Goal: Transaction & Acquisition: Purchase product/service

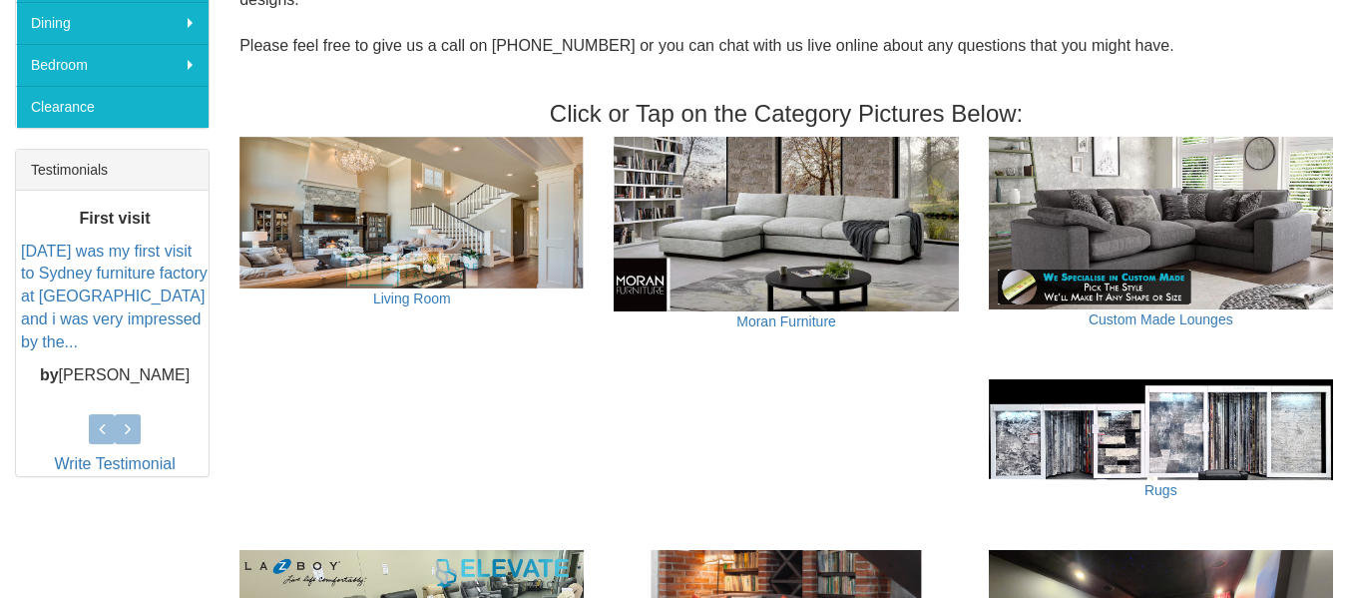
scroll to position [299, 0]
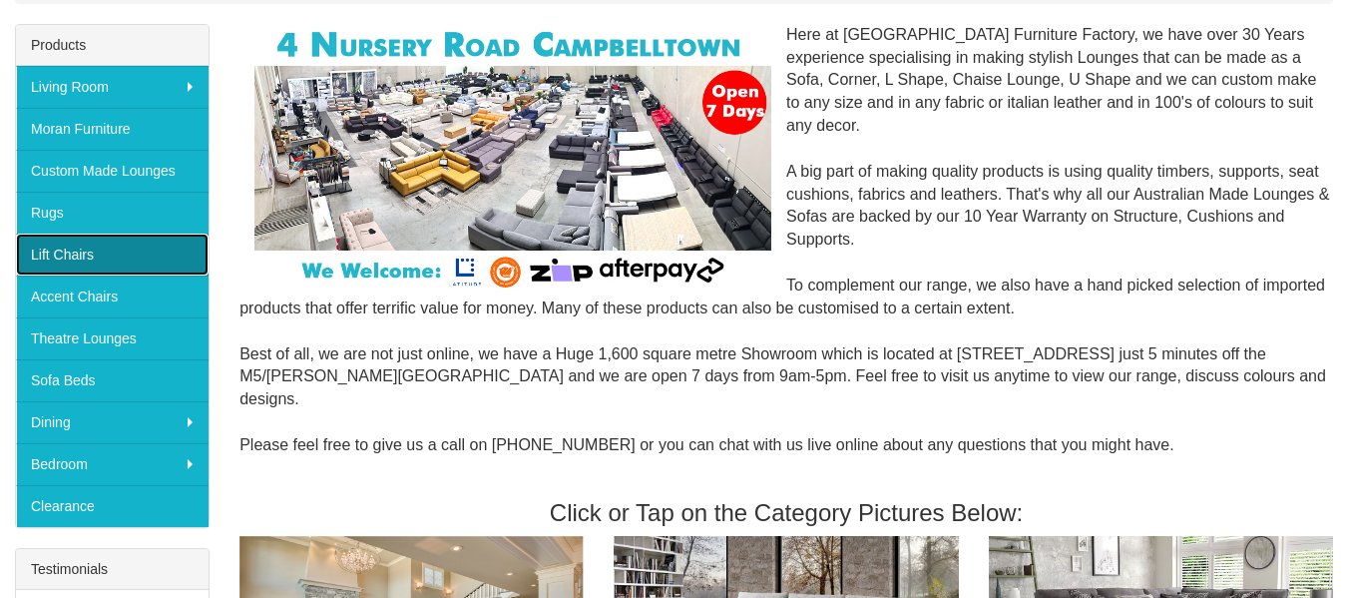
click at [75, 254] on link "Lift Chairs" at bounding box center [112, 254] width 193 height 42
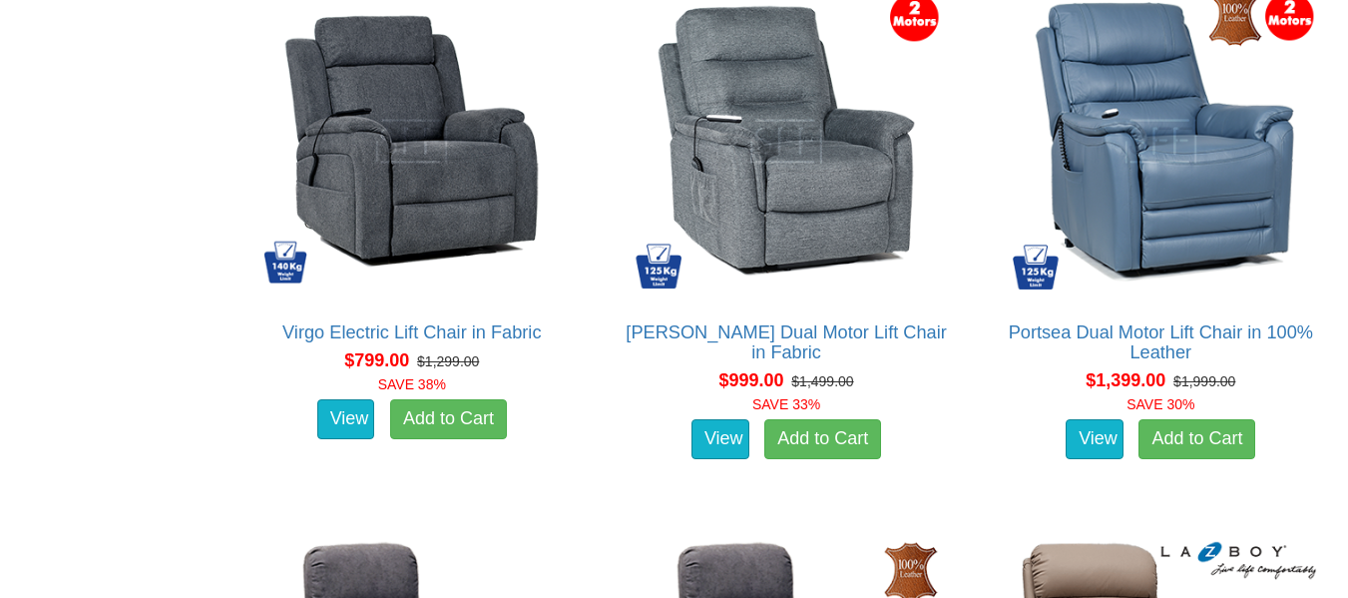
scroll to position [1397, 0]
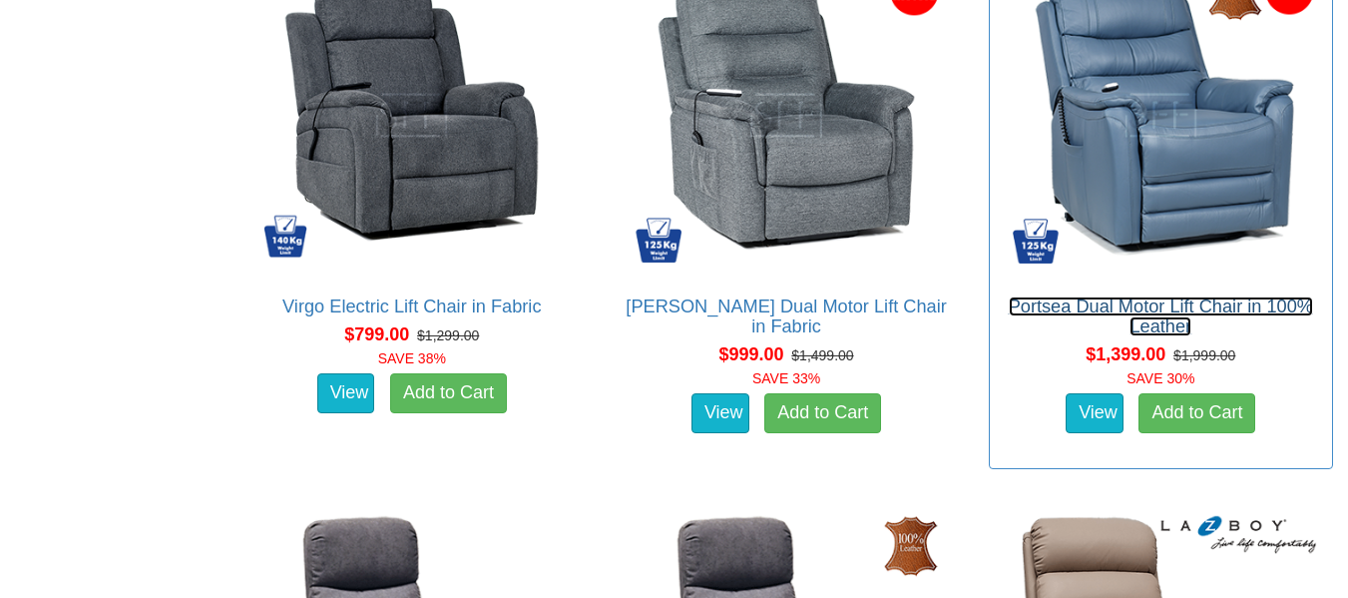
click at [1228, 305] on link "Portsea Dual Motor Lift Chair in 100% Leather" at bounding box center [1161, 316] width 304 height 40
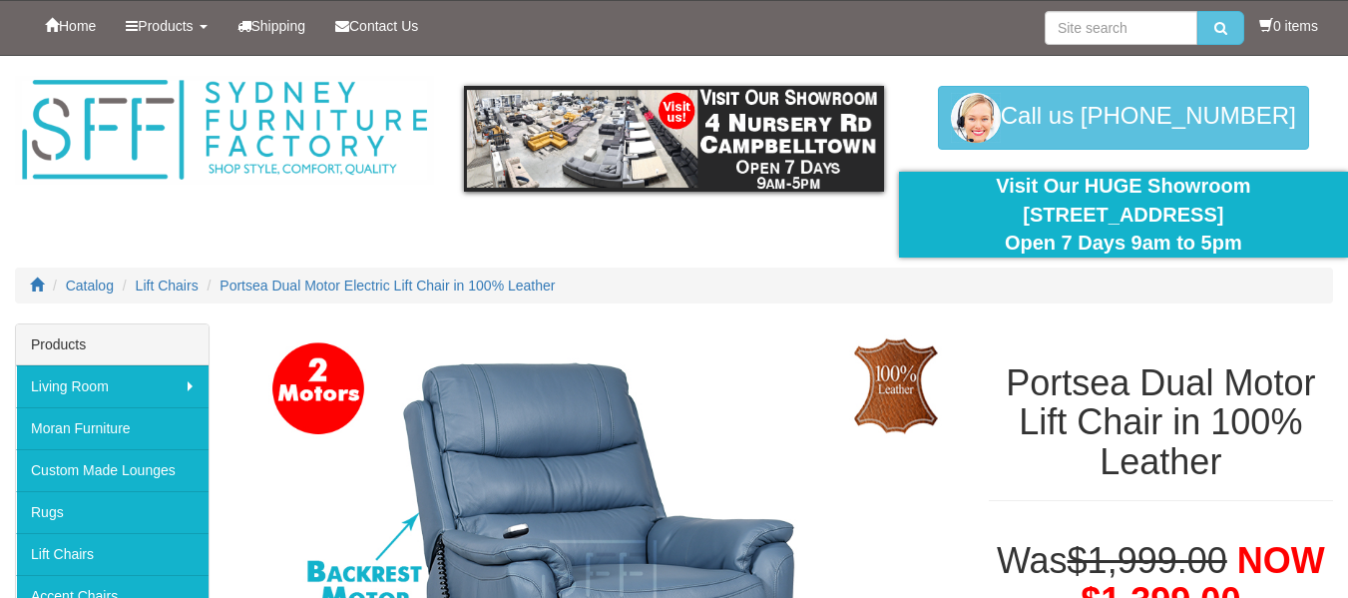
drag, startPoint x: 1263, startPoint y: 115, endPoint x: 1155, endPoint y: 119, distance: 107.8
click at [1155, 119] on div "Call us [PHONE_NUMBER]" at bounding box center [1123, 118] width 449 height 64
